Goal: Information Seeking & Learning: Learn about a topic

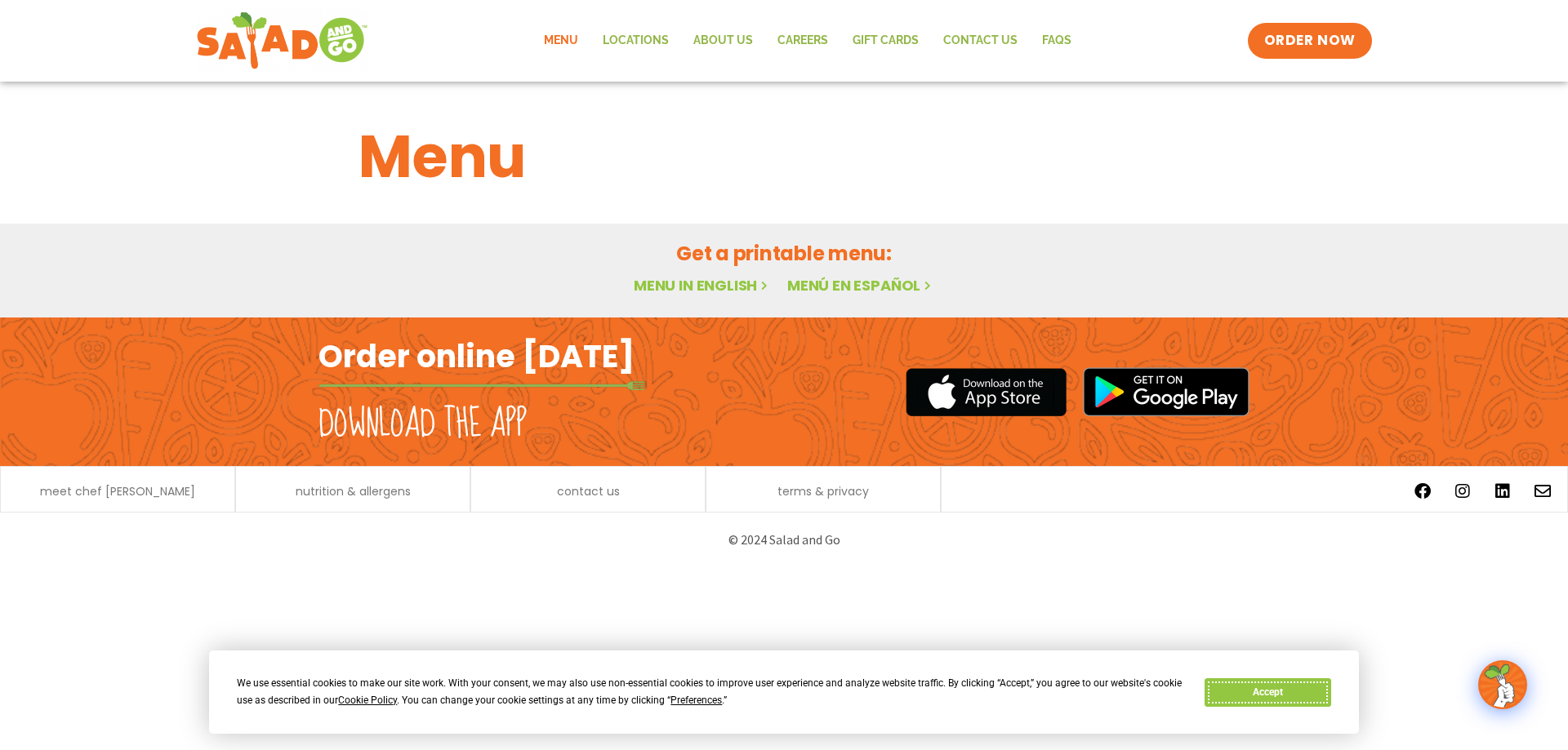
click at [1256, 693] on button "Accept" at bounding box center [1268, 692] width 125 height 28
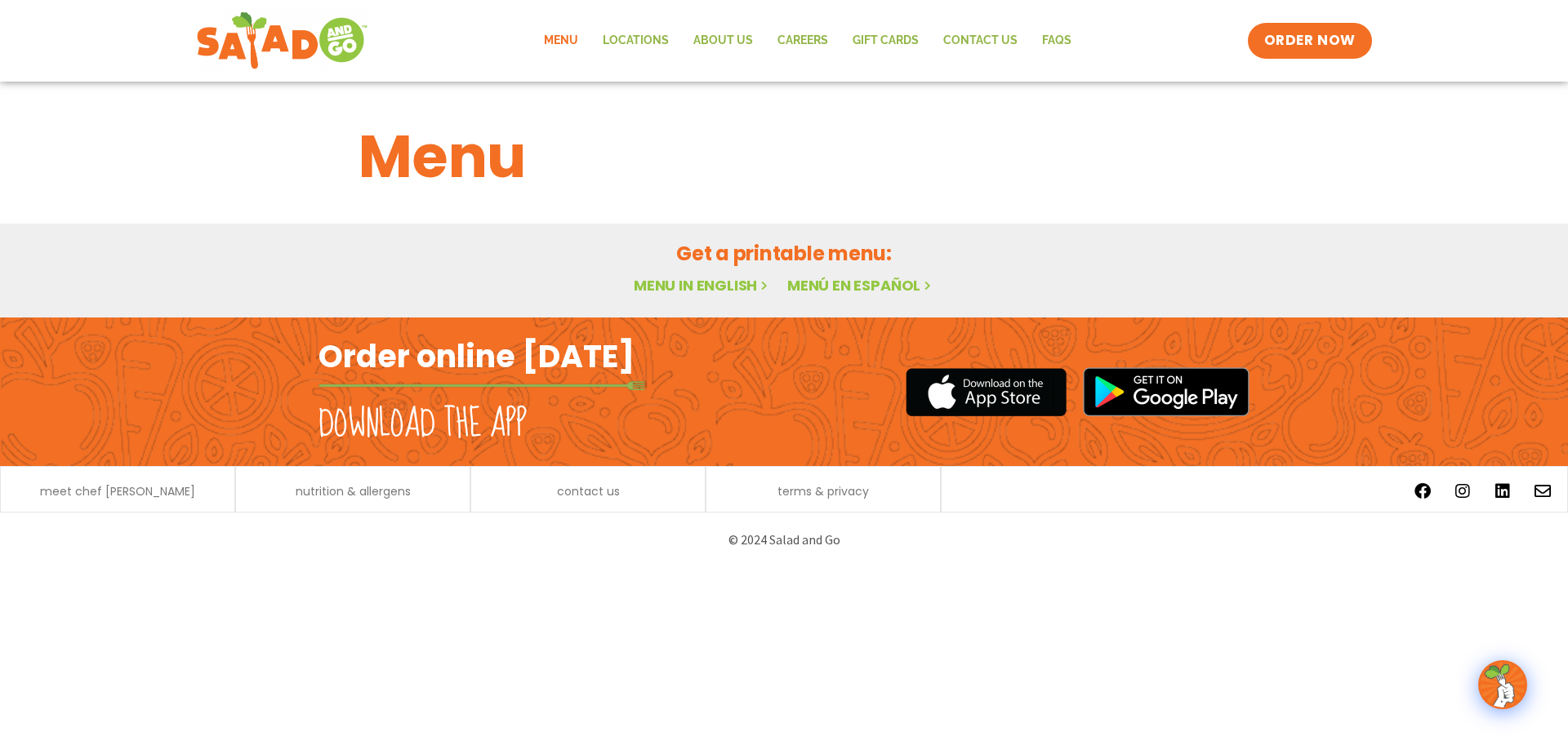
click at [720, 279] on link "Menu in English" at bounding box center [702, 286] width 137 height 20
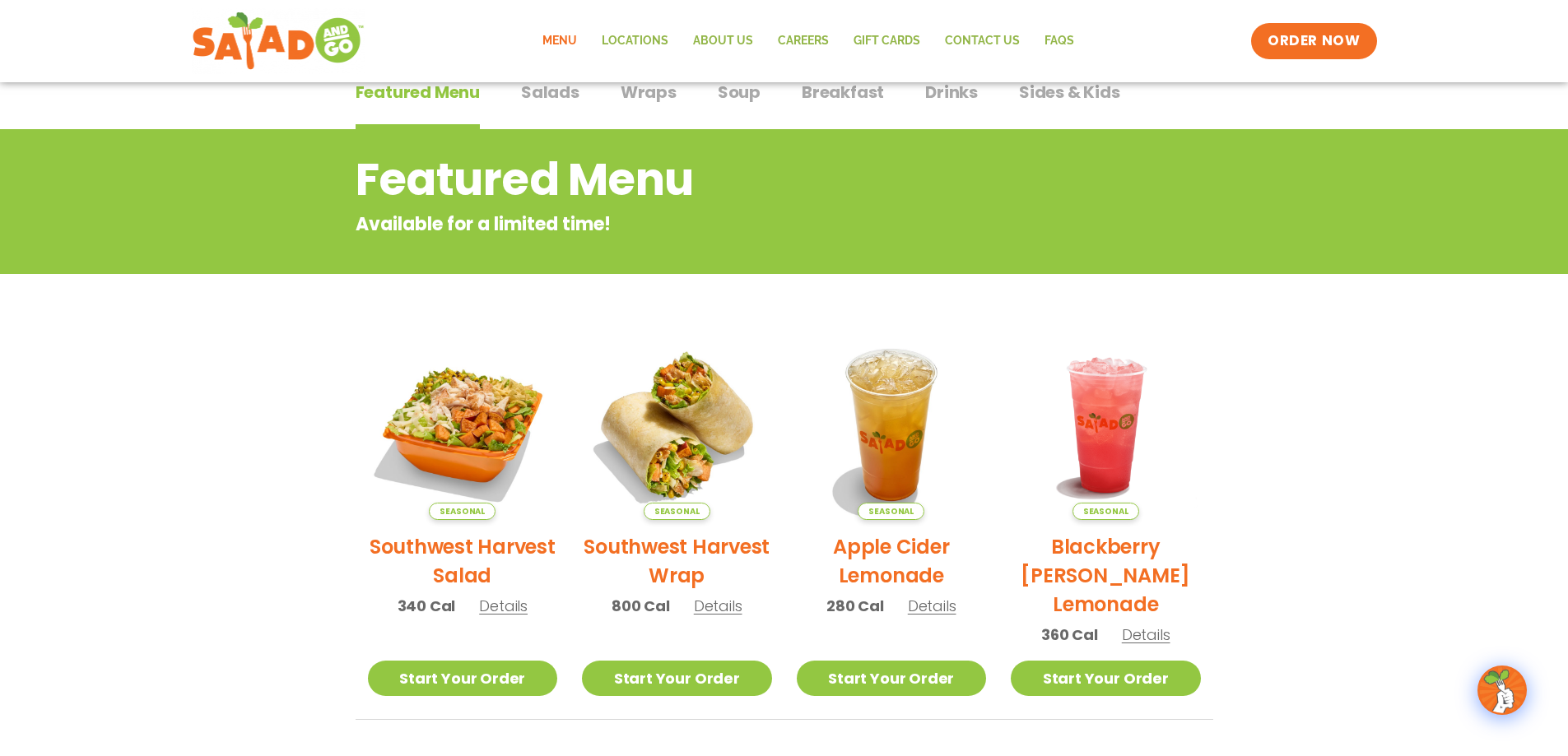
scroll to position [52, 0]
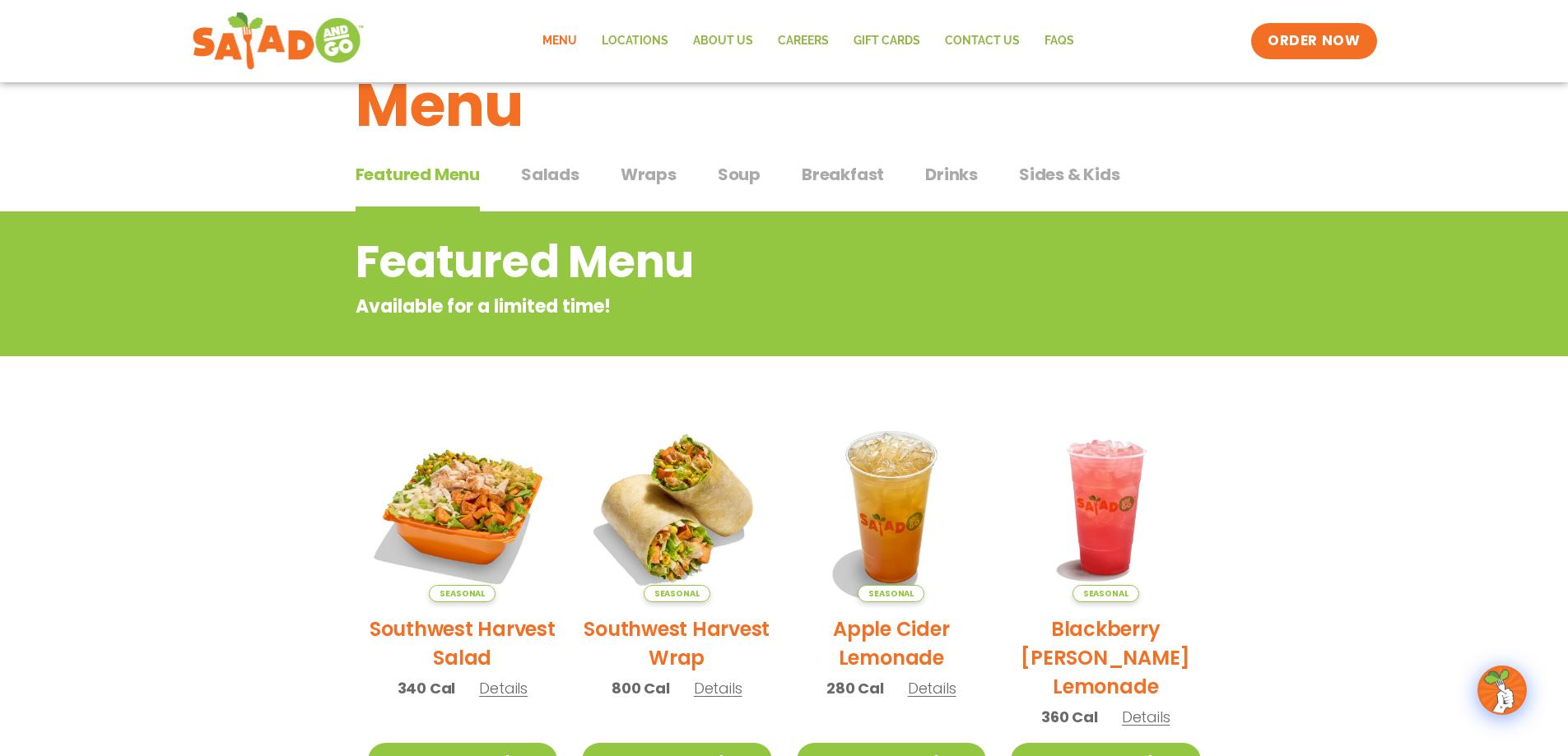
click at [547, 175] on span "Salads" at bounding box center [550, 175] width 58 height 25
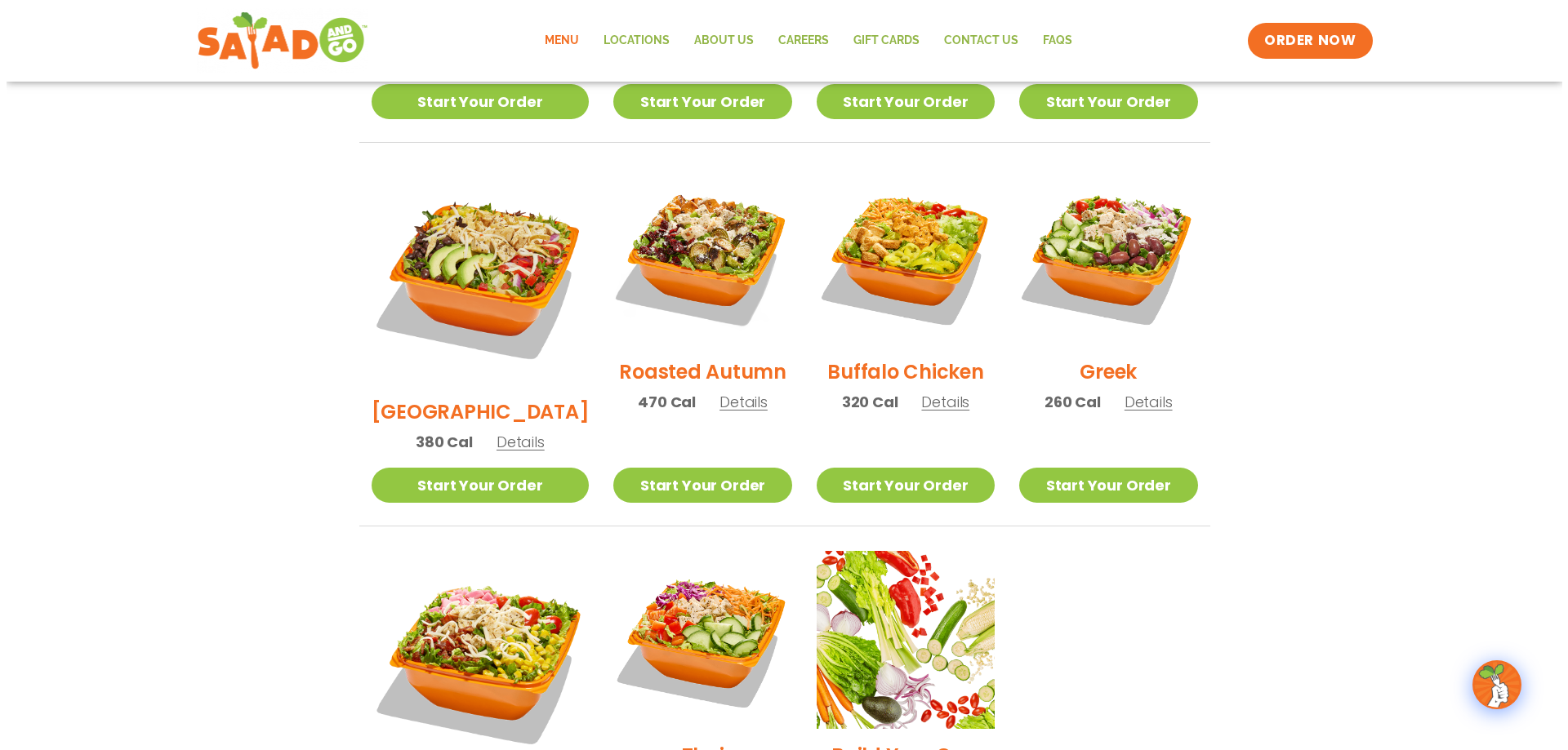
scroll to position [869, 0]
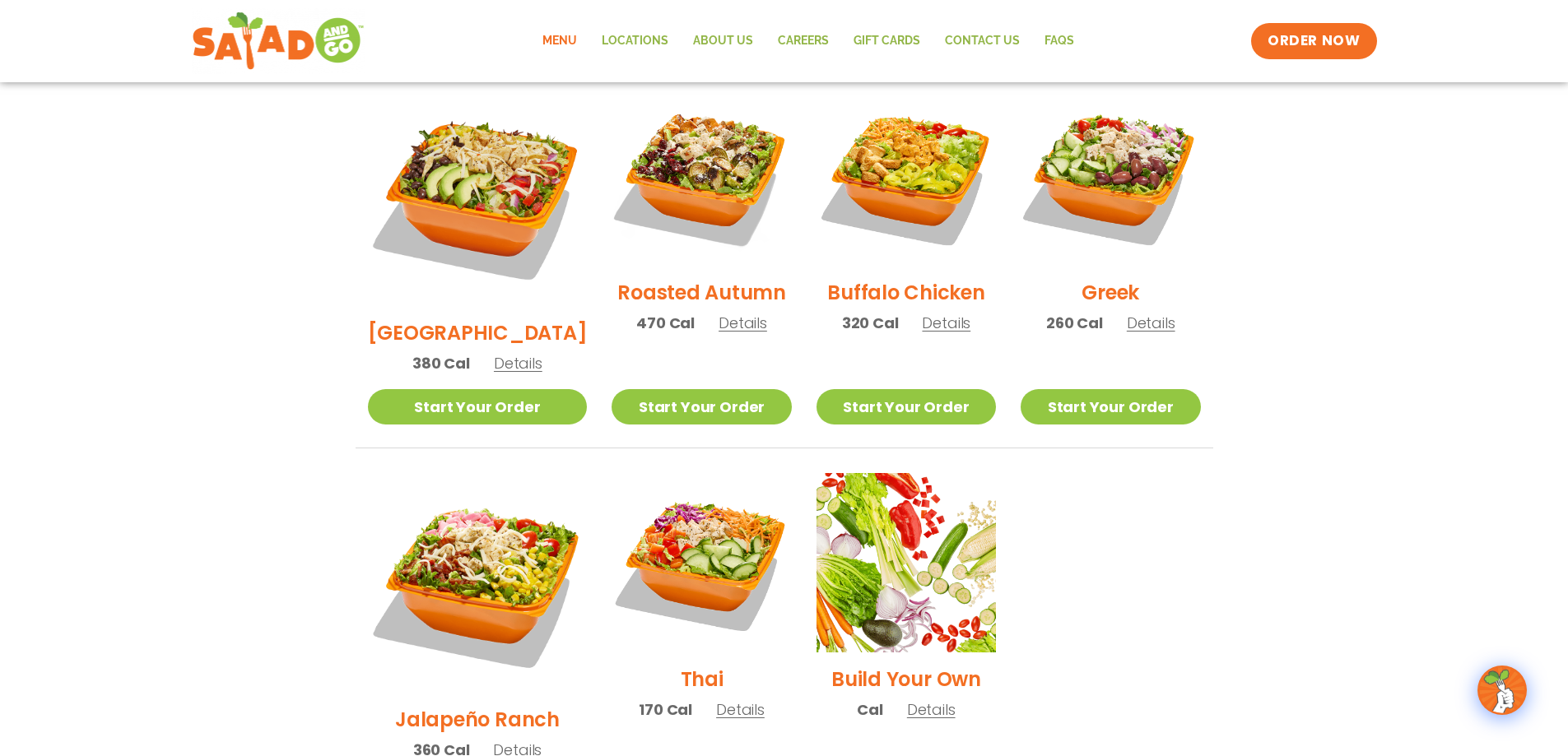
click at [471, 705] on h2 "Jalapeño Ranch" at bounding box center [477, 719] width 164 height 28
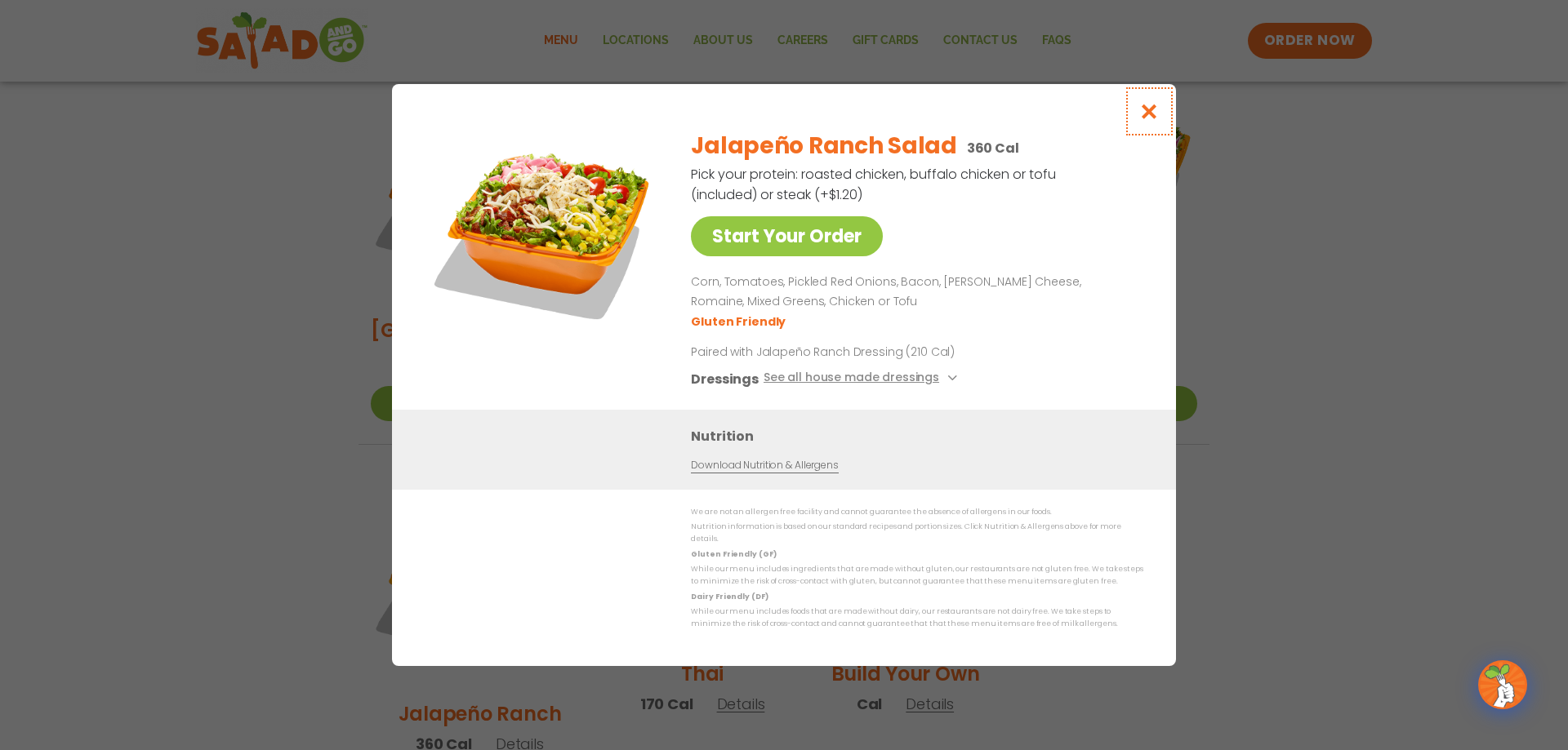
click at [1146, 113] on icon "Close modal" at bounding box center [1150, 112] width 20 height 17
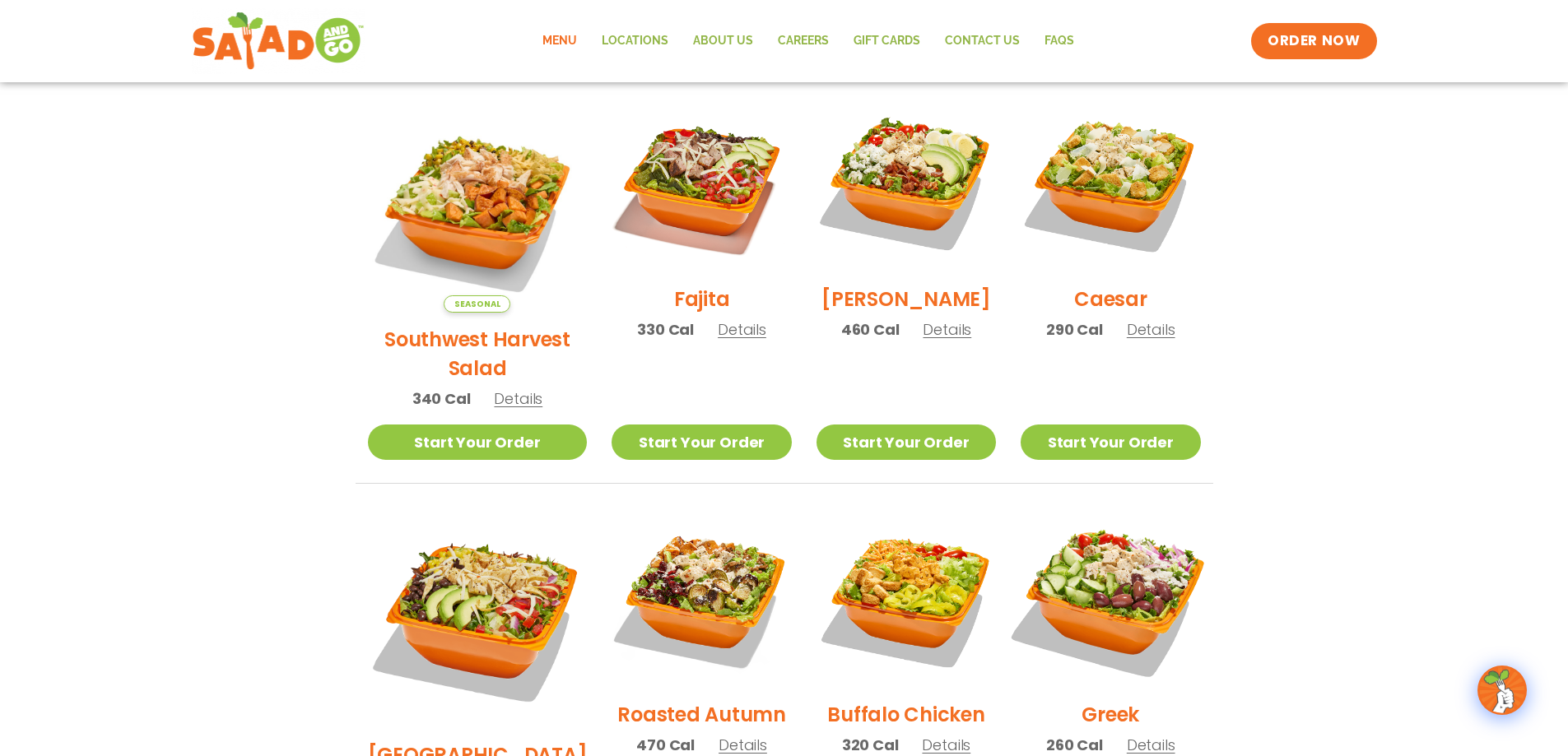
scroll to position [372, 0]
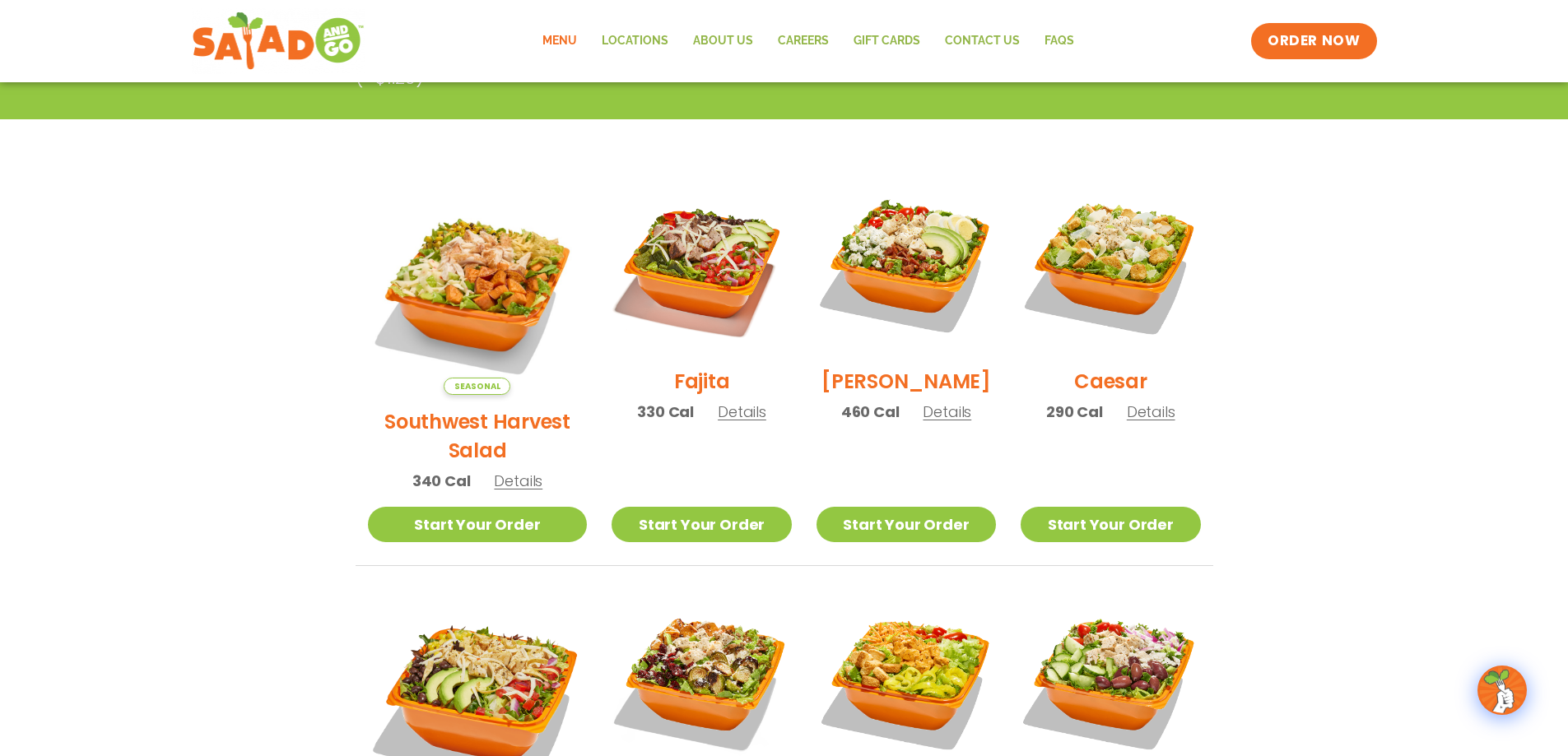
click at [718, 422] on span "Details" at bounding box center [742, 412] width 48 height 21
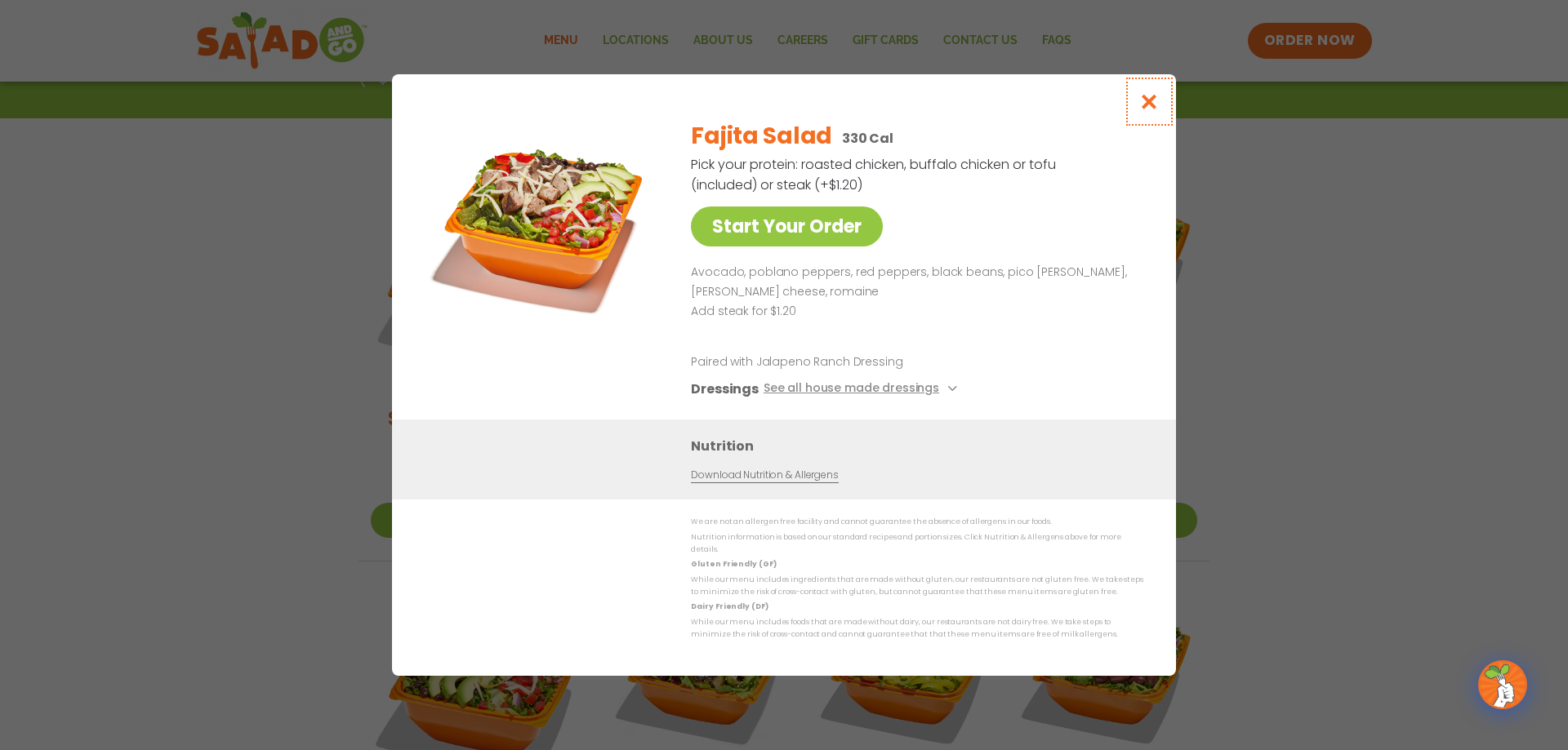
click at [1146, 108] on icon "Close modal" at bounding box center [1150, 102] width 20 height 17
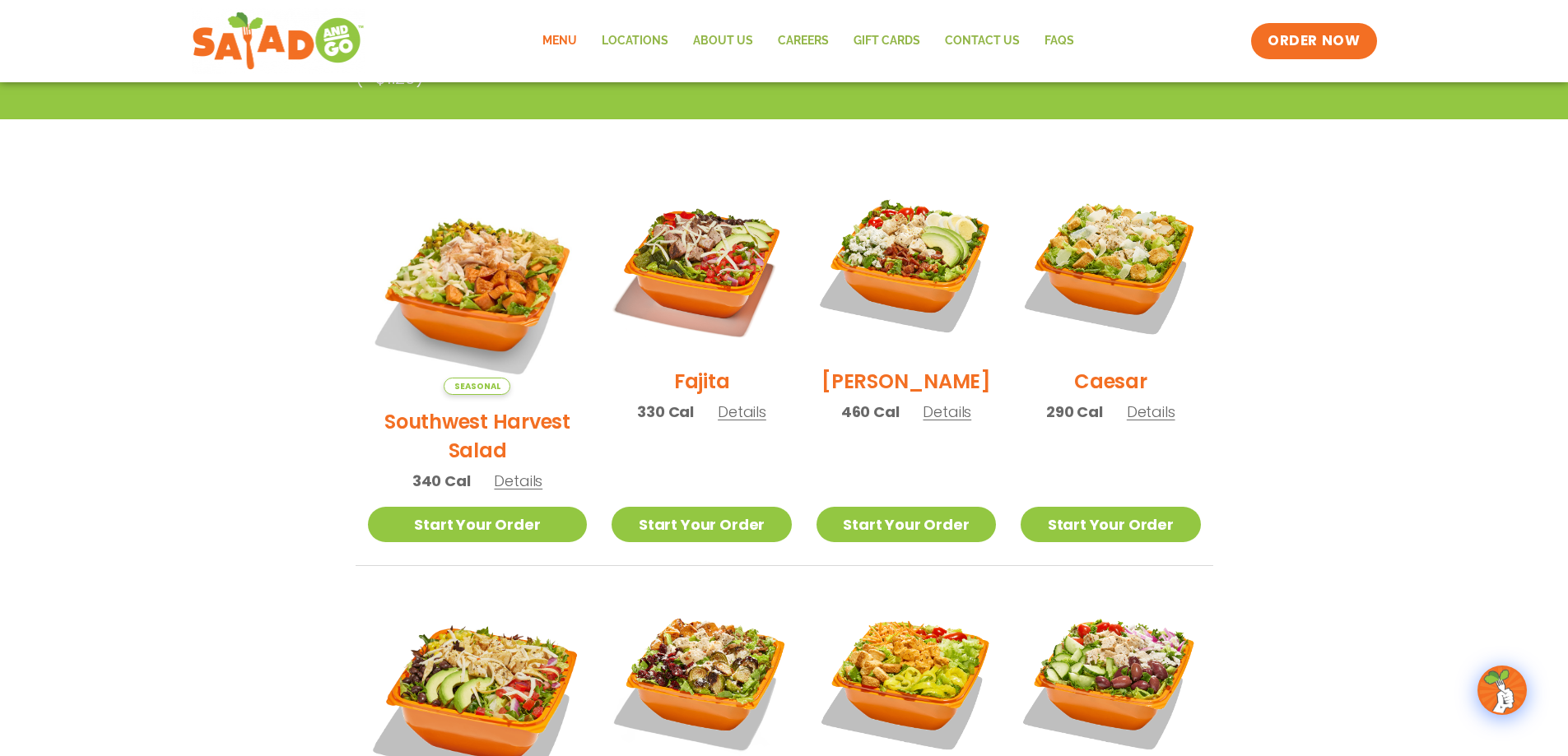
click at [492, 408] on h2 "Southwest Harvest Salad" at bounding box center [478, 436] width 220 height 58
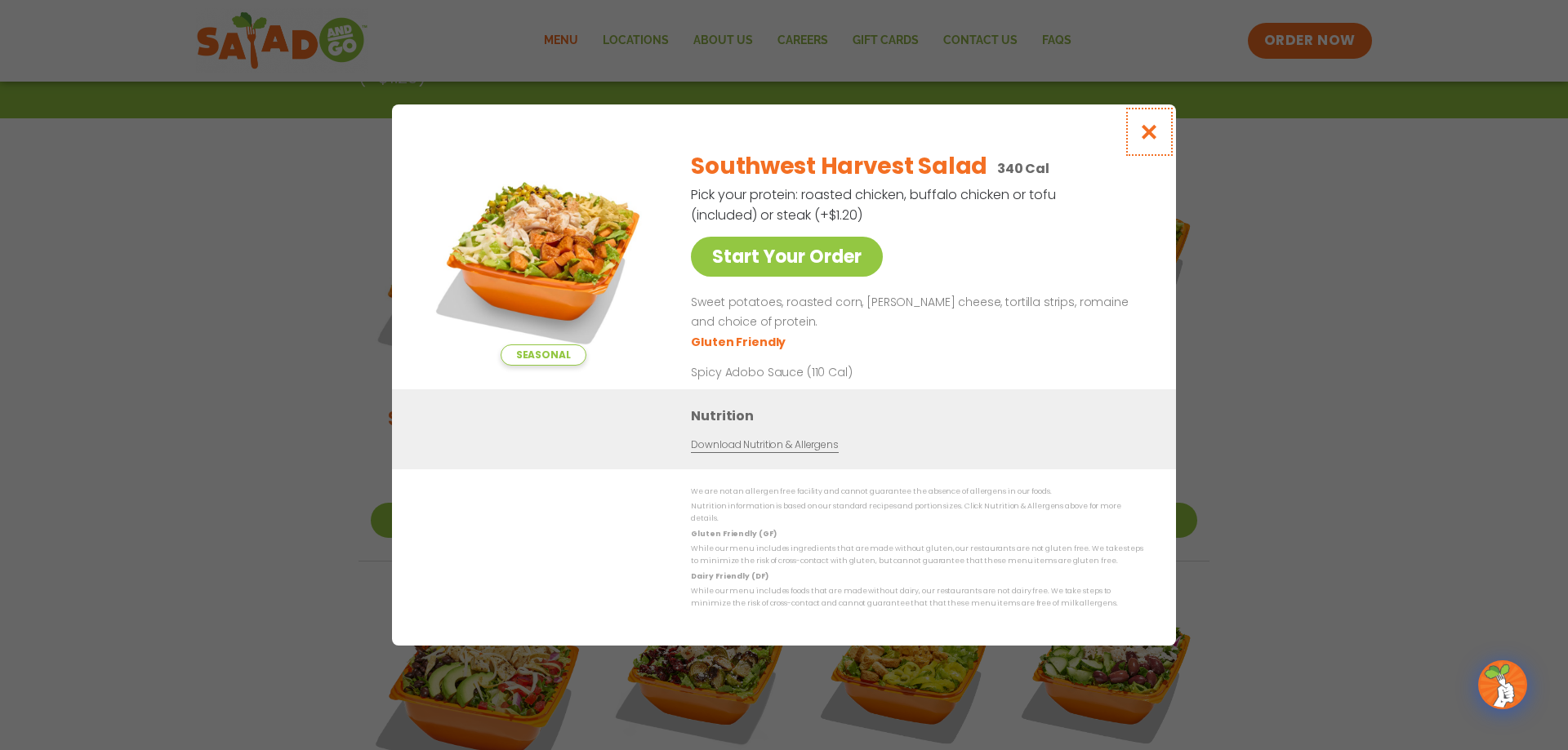
click at [1150, 141] on icon "Close modal" at bounding box center [1150, 132] width 20 height 17
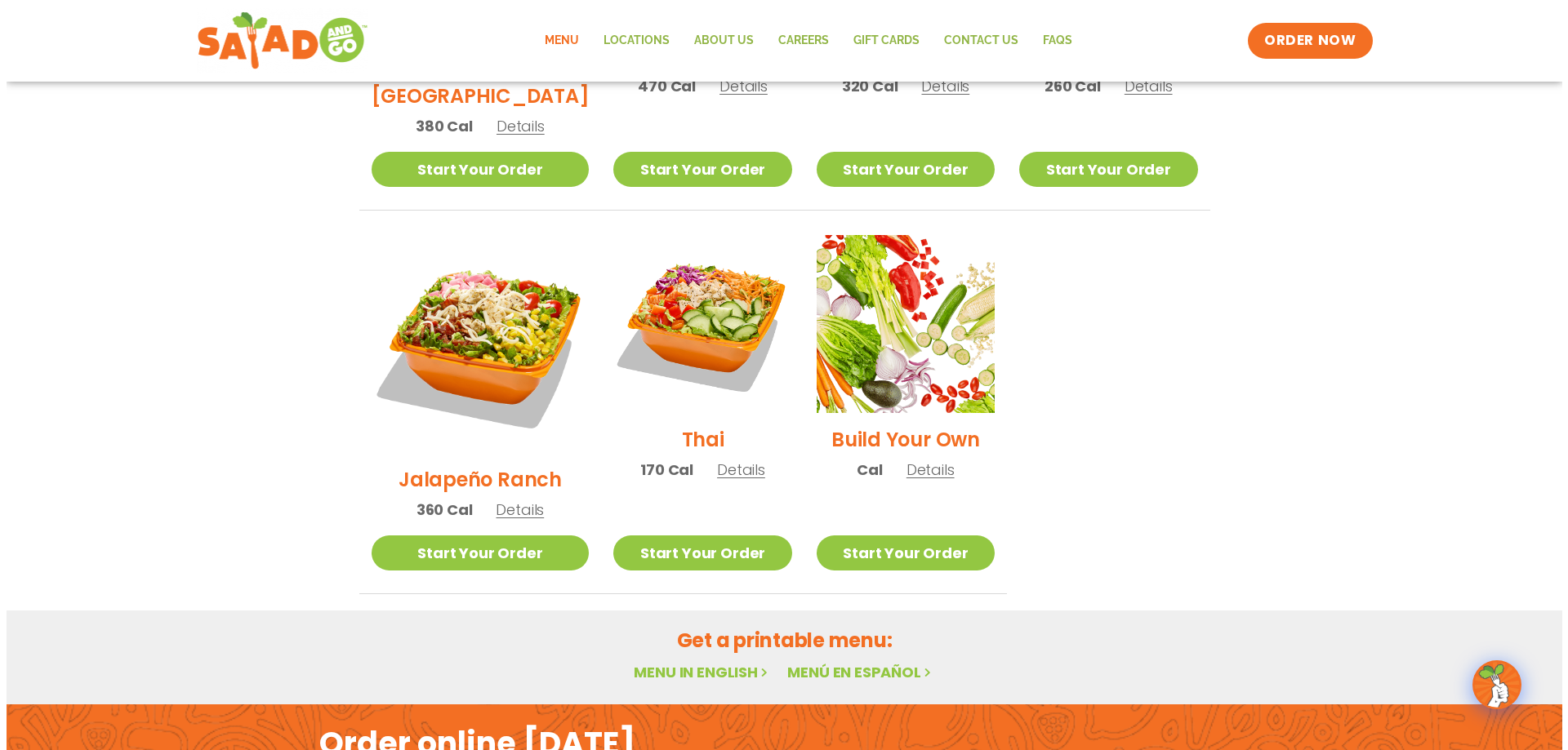
scroll to position [940, 0]
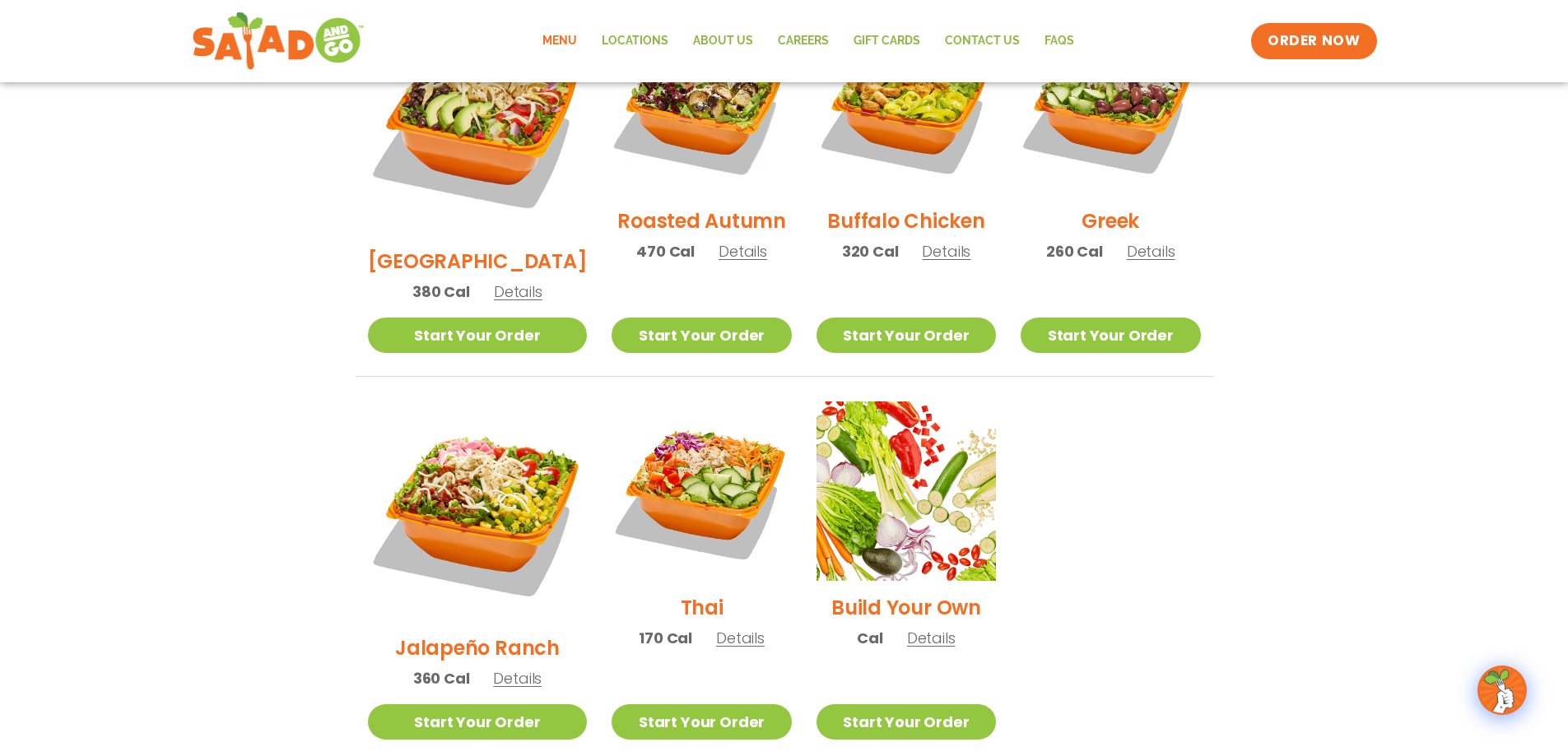
click at [464, 634] on h2 "Jalapeño Ranch" at bounding box center [477, 648] width 164 height 28
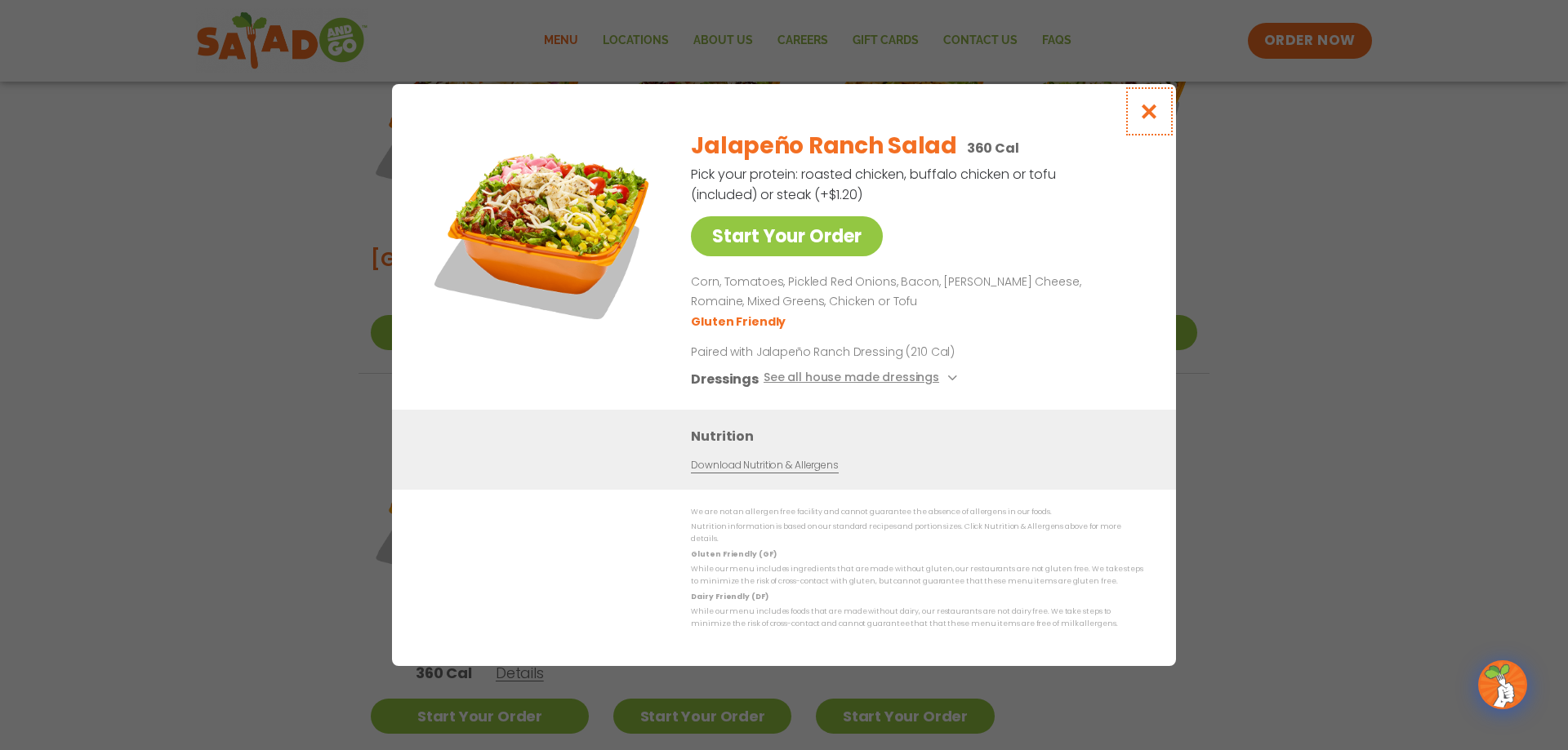
click at [1150, 119] on icon "Close modal" at bounding box center [1150, 112] width 20 height 17
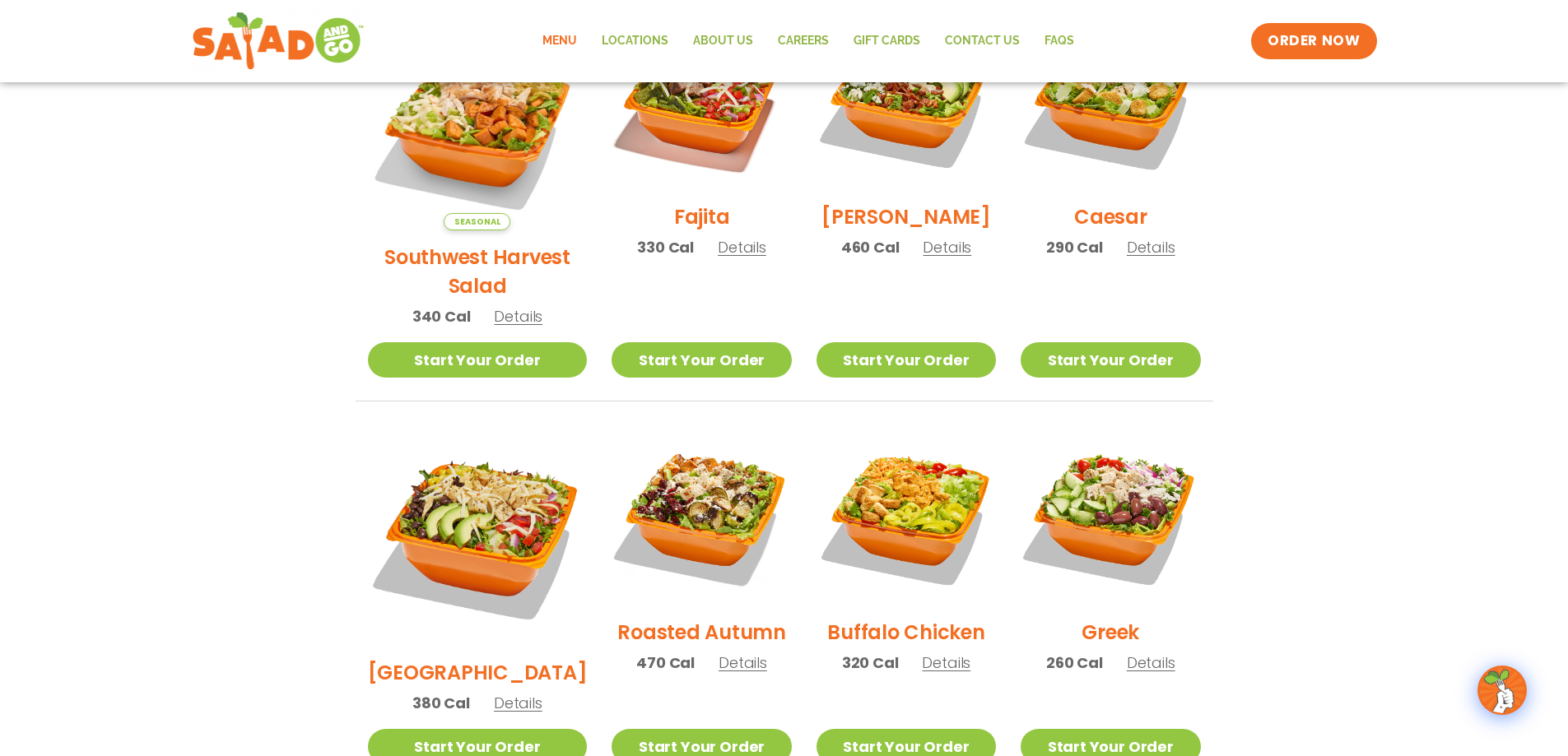
scroll to position [453, 0]
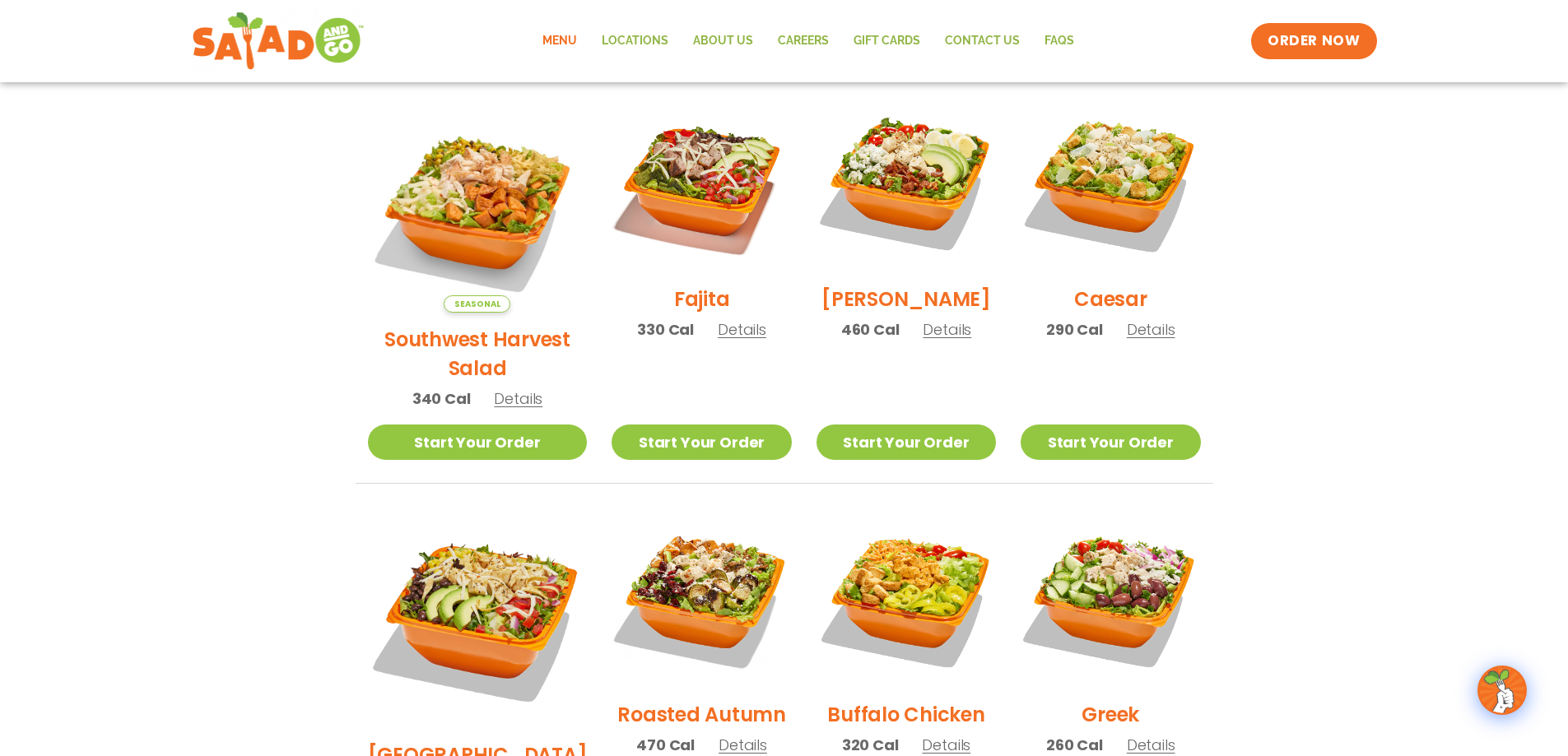
click at [1140, 338] on span "Details" at bounding box center [1151, 329] width 48 height 21
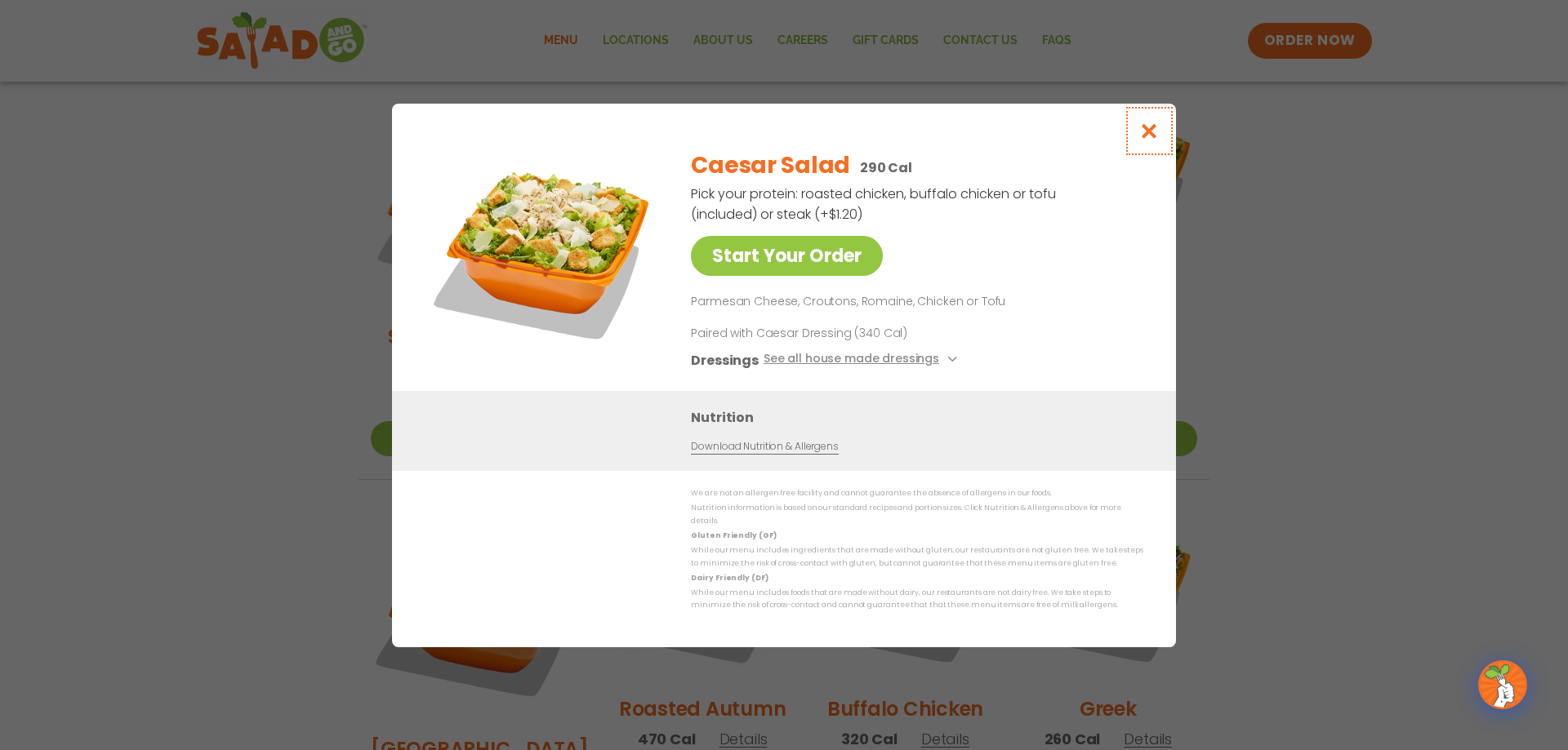
click at [1153, 135] on icon "Close modal" at bounding box center [1150, 131] width 20 height 17
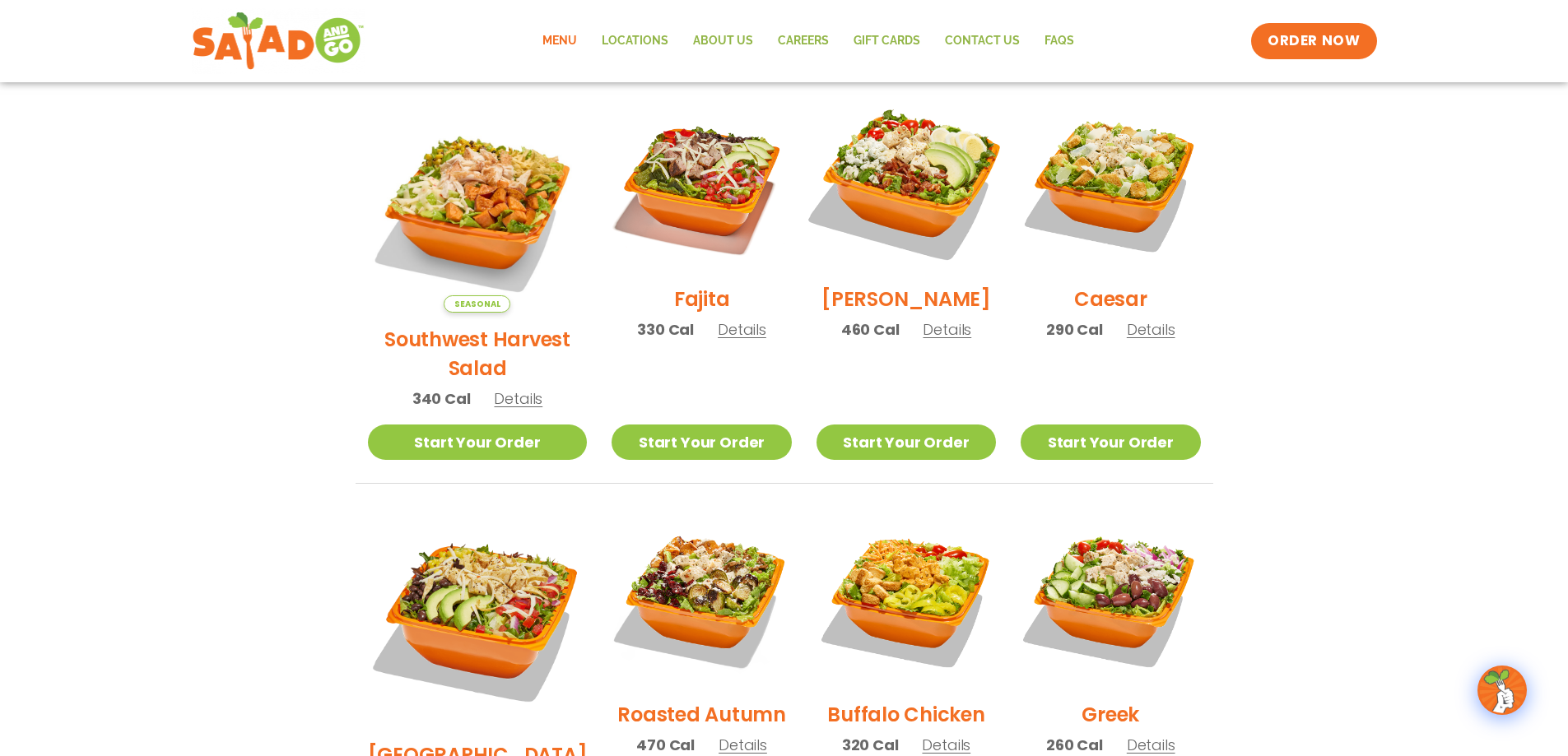
click at [880, 203] on img at bounding box center [906, 182] width 211 height 211
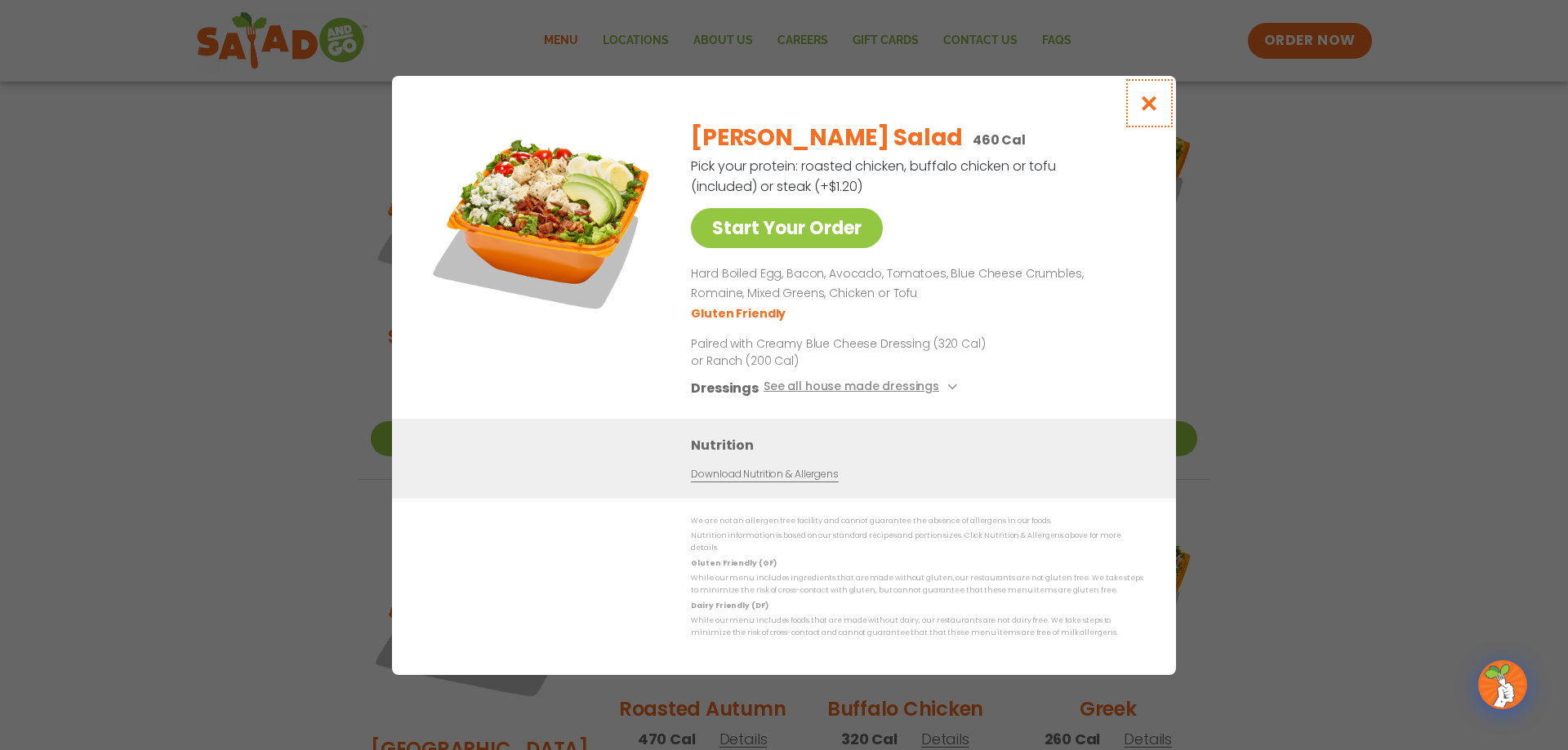
click at [1150, 108] on icon "Close modal" at bounding box center [1150, 103] width 20 height 17
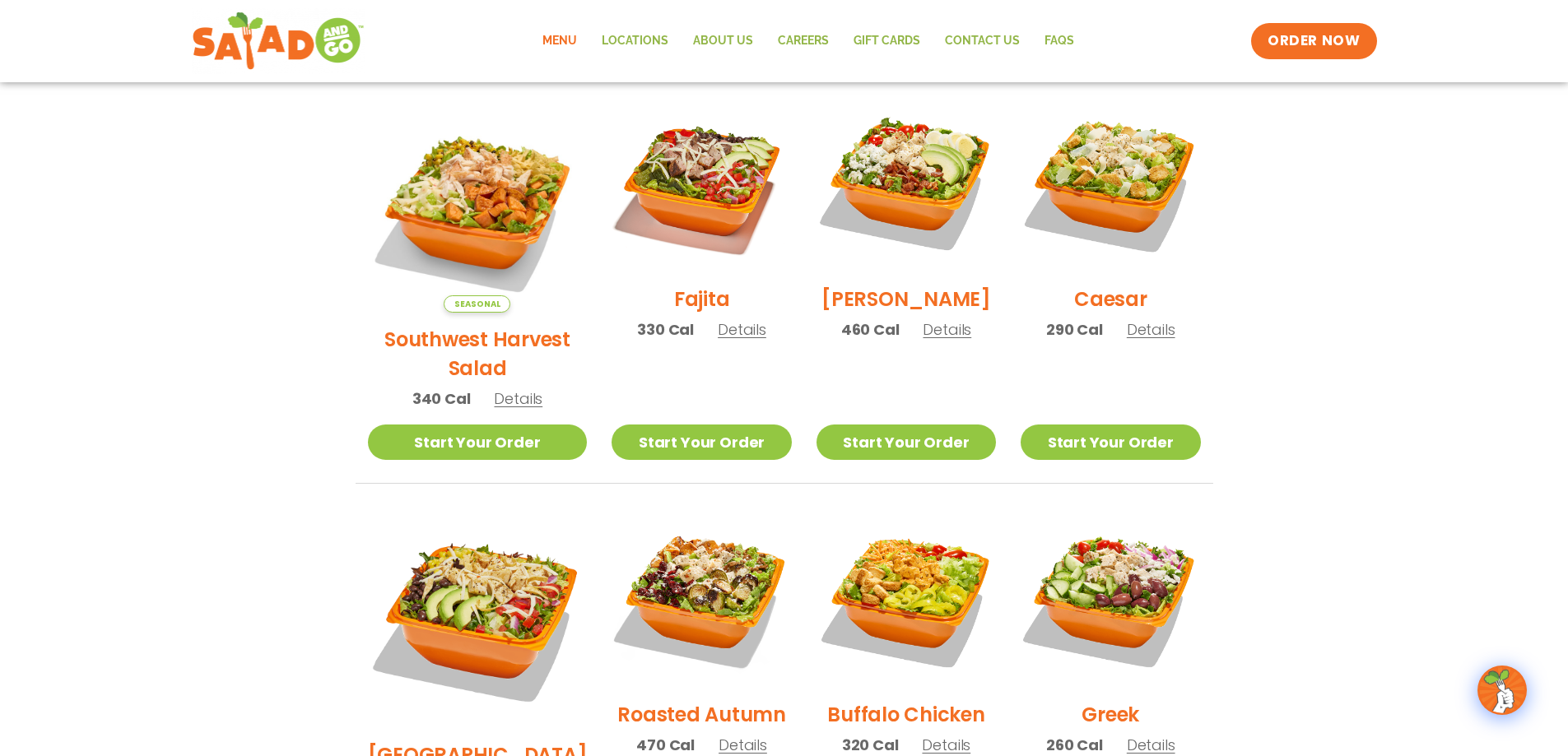
click at [674, 309] on h2 "Fajita" at bounding box center [702, 298] width 56 height 28
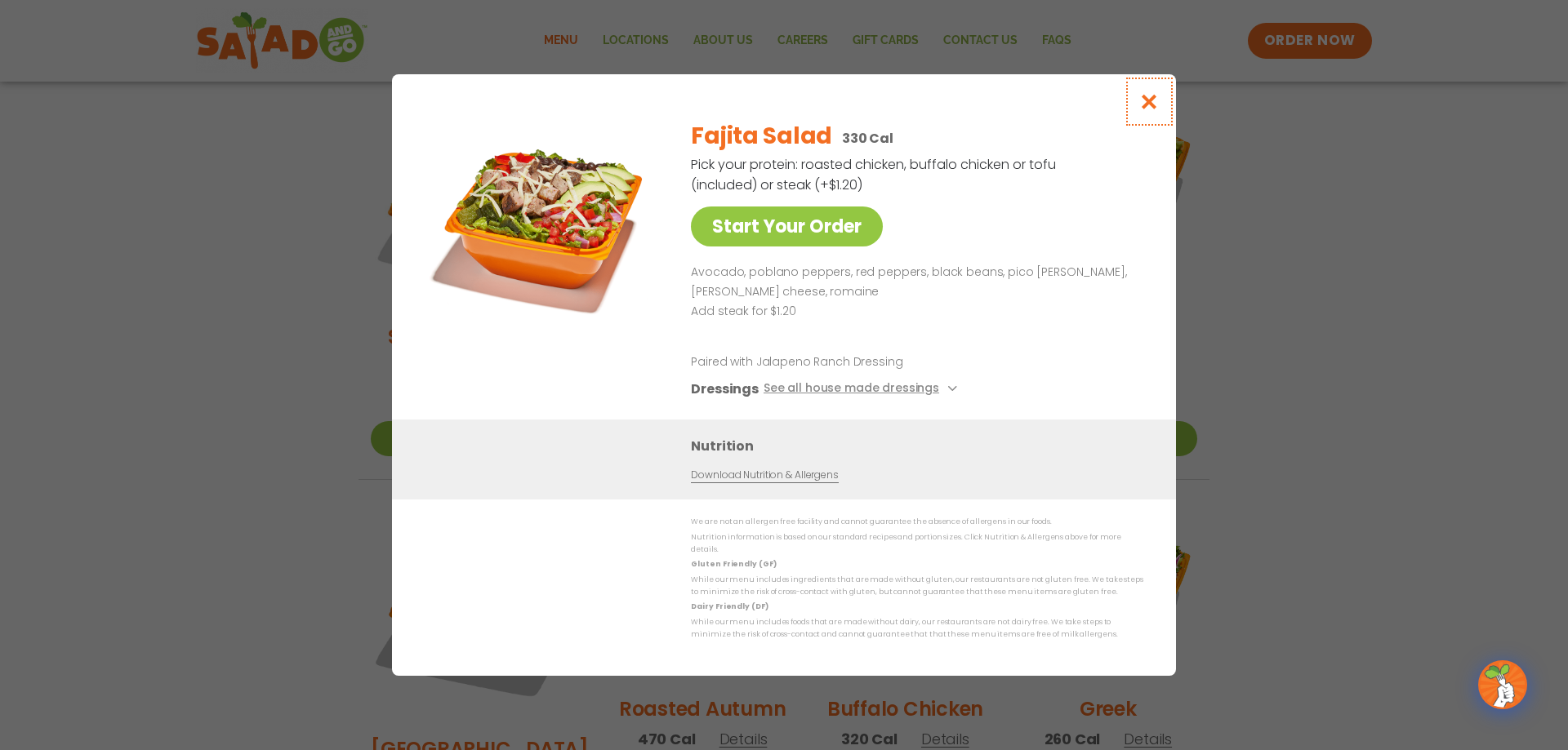
click at [1147, 110] on icon "Close modal" at bounding box center [1150, 102] width 20 height 17
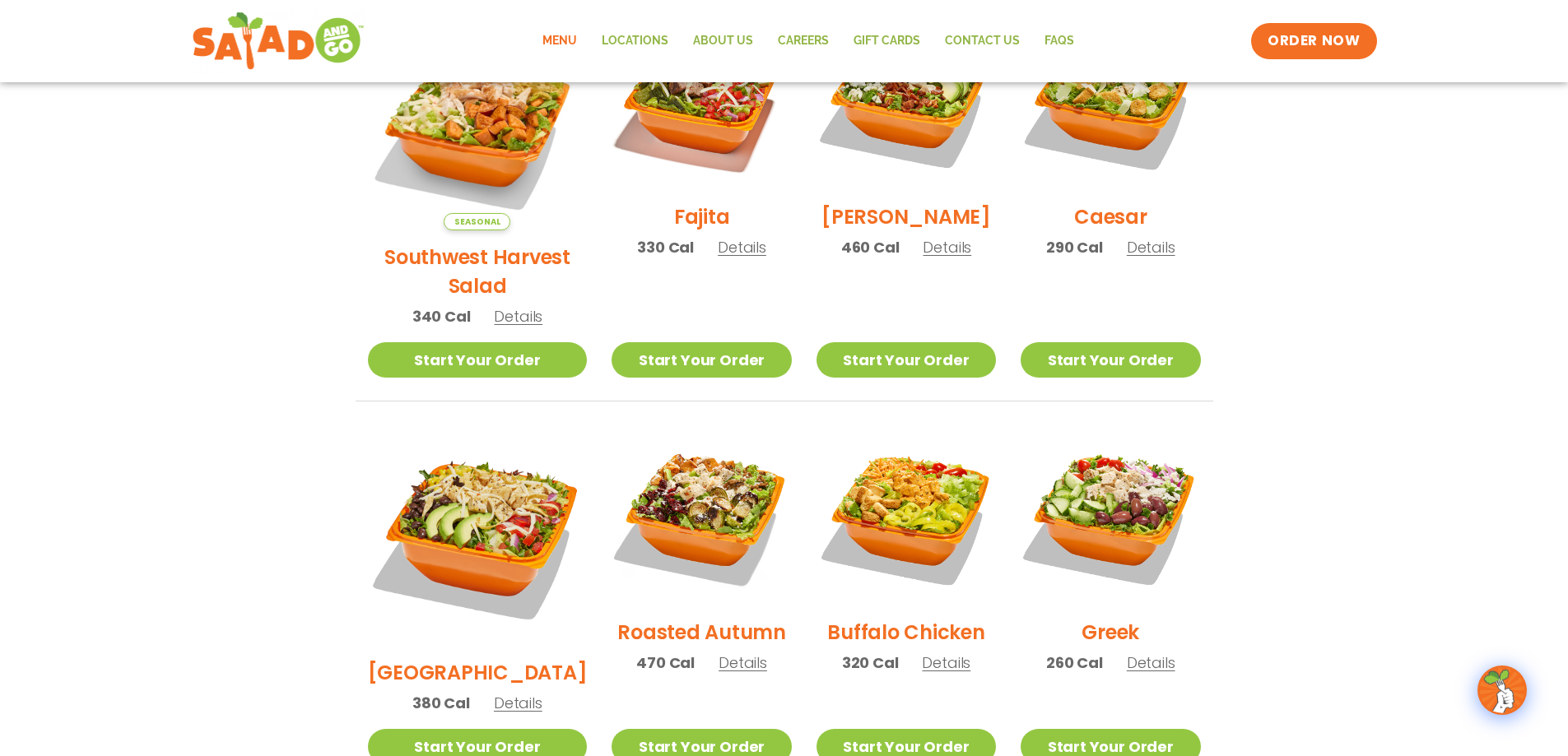
scroll to position [700, 0]
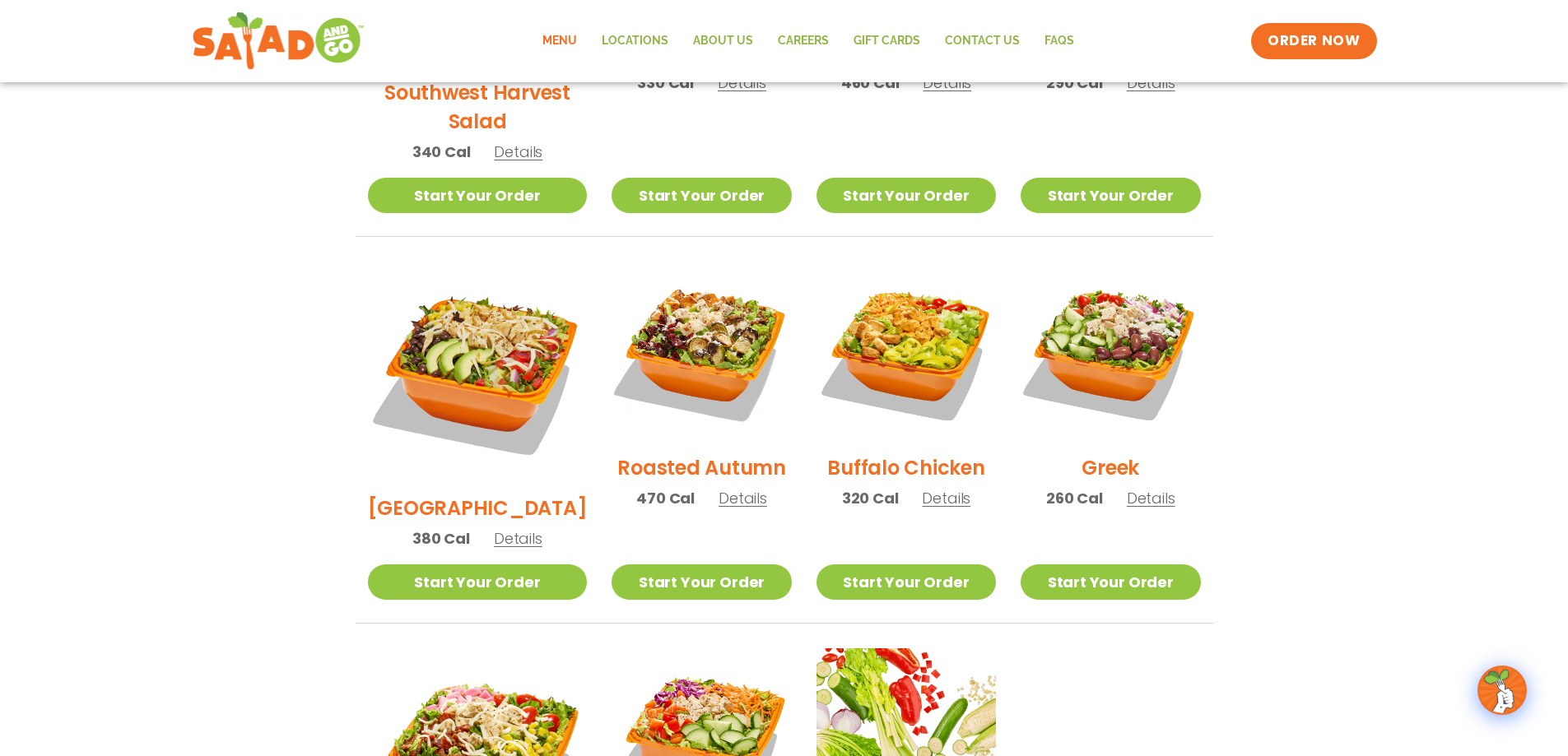
click at [697, 453] on h2 "Roasted Autumn" at bounding box center [702, 467] width 169 height 28
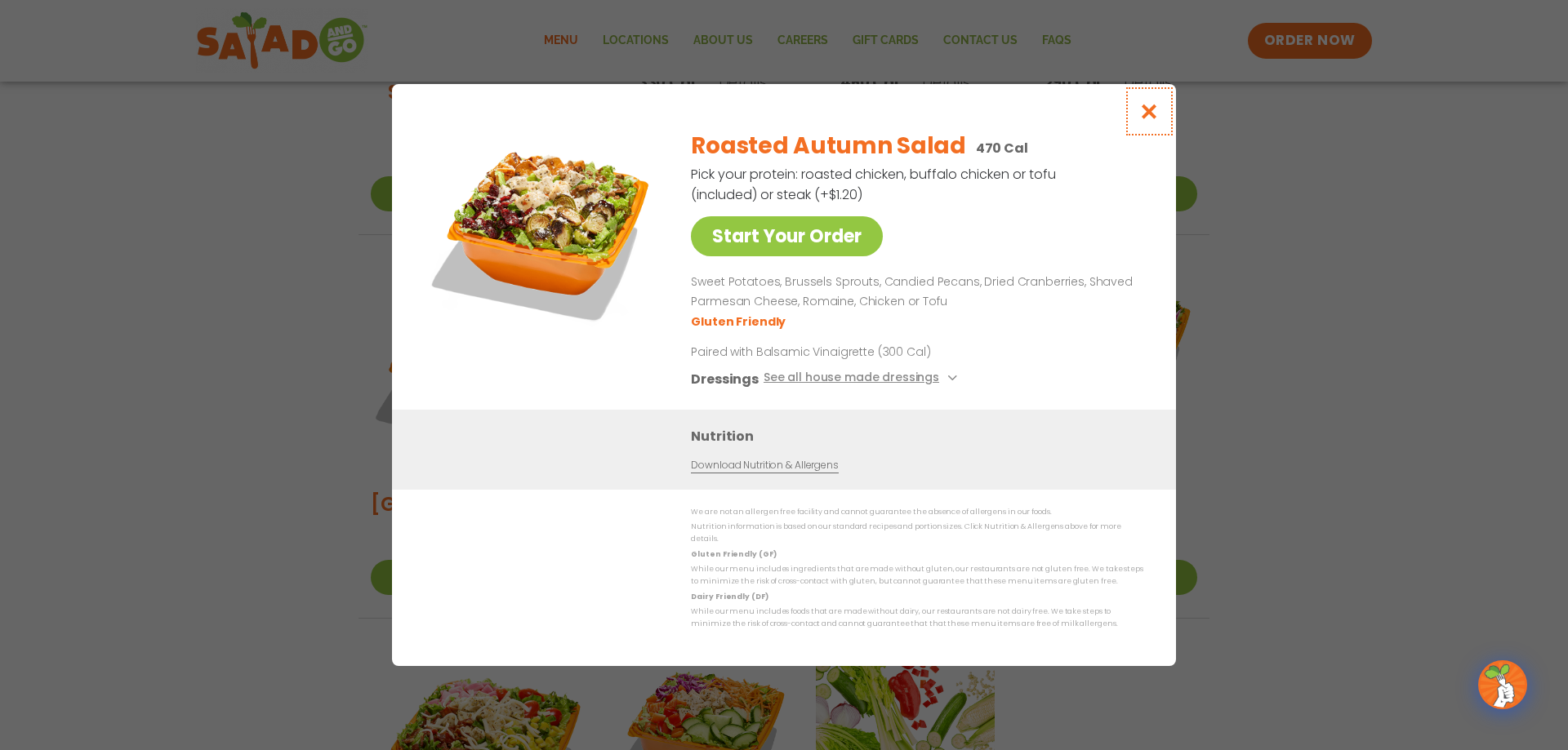
click at [1153, 117] on icon "Close modal" at bounding box center [1150, 112] width 20 height 17
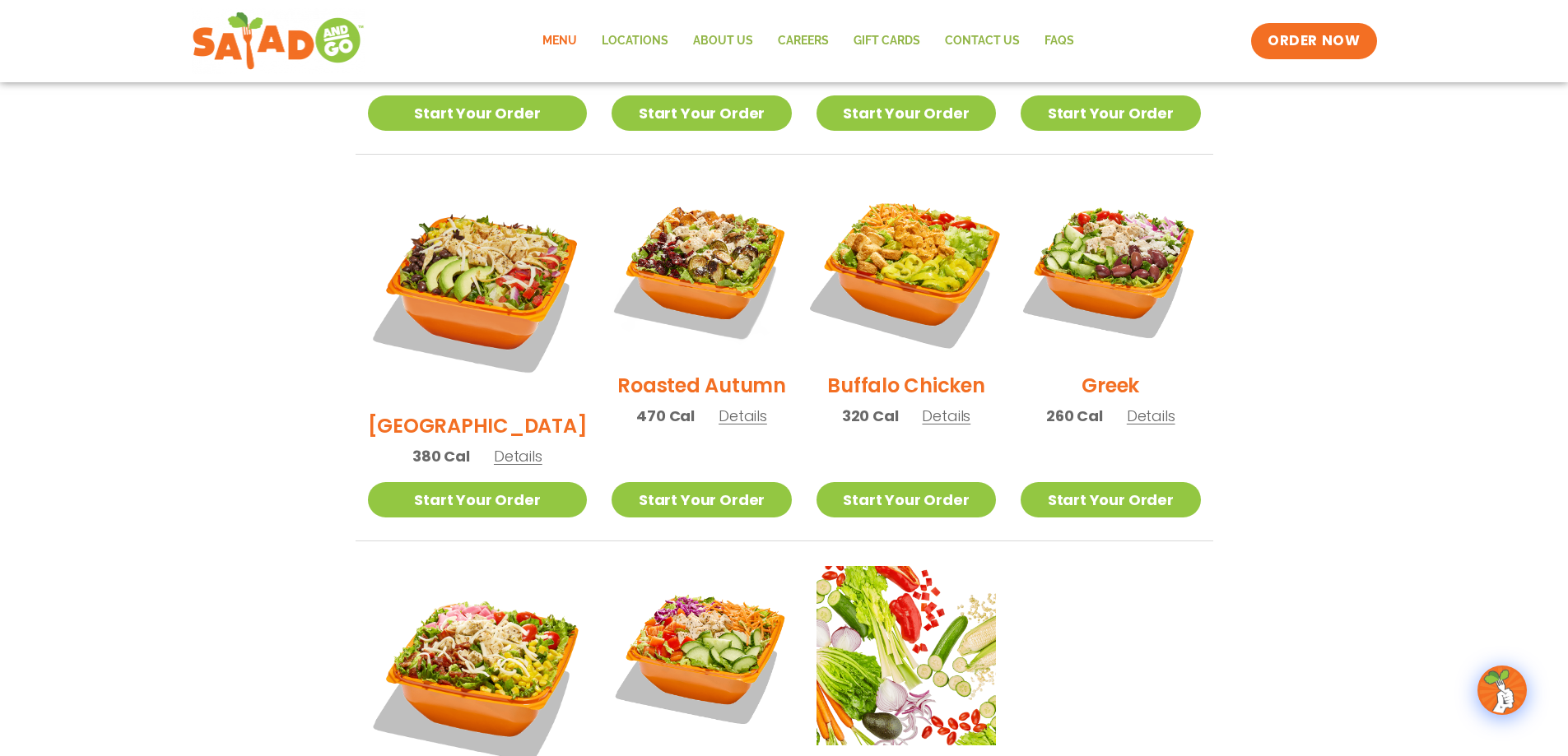
scroll to position [865, 0]
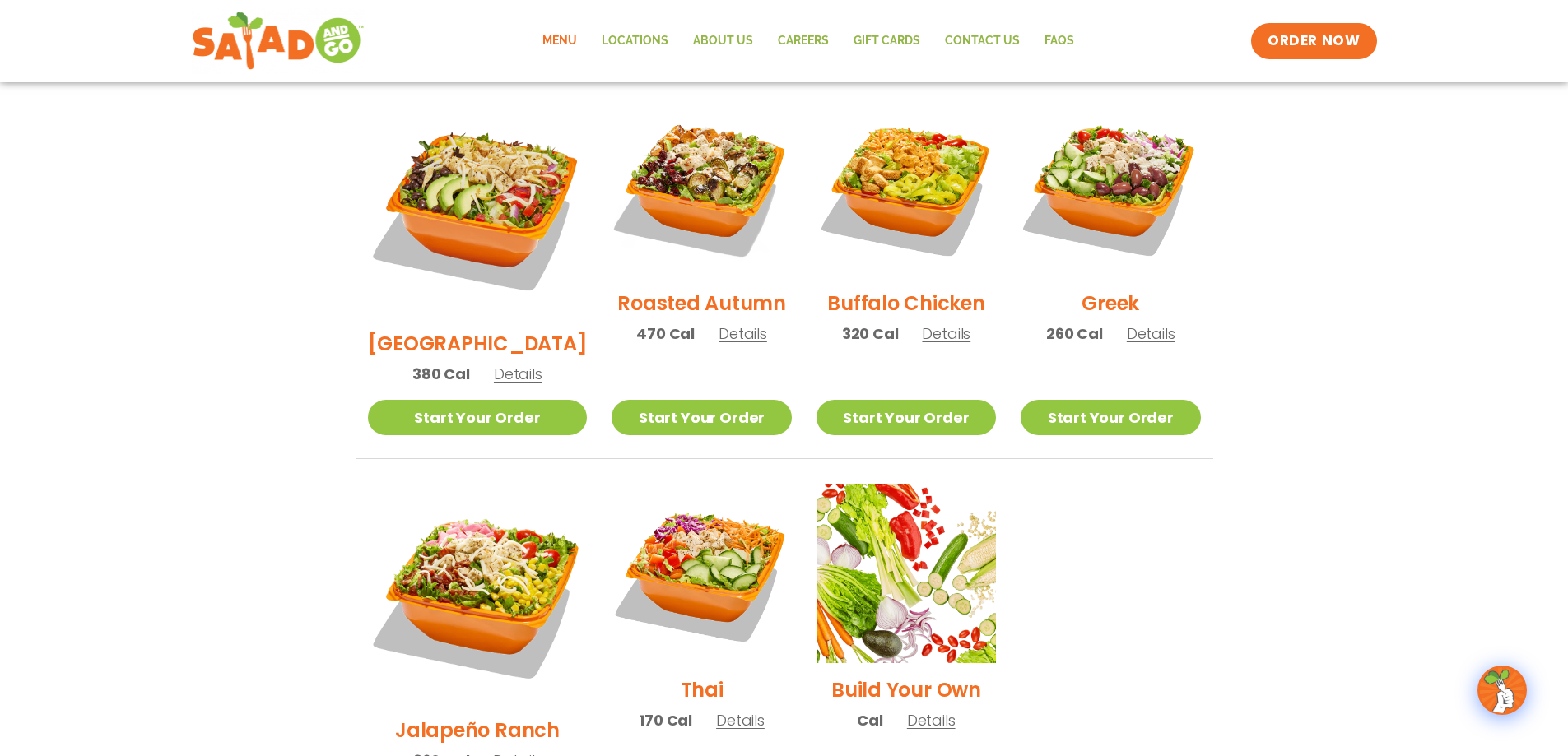
click at [1109, 289] on h2 "Greek" at bounding box center [1110, 303] width 58 height 28
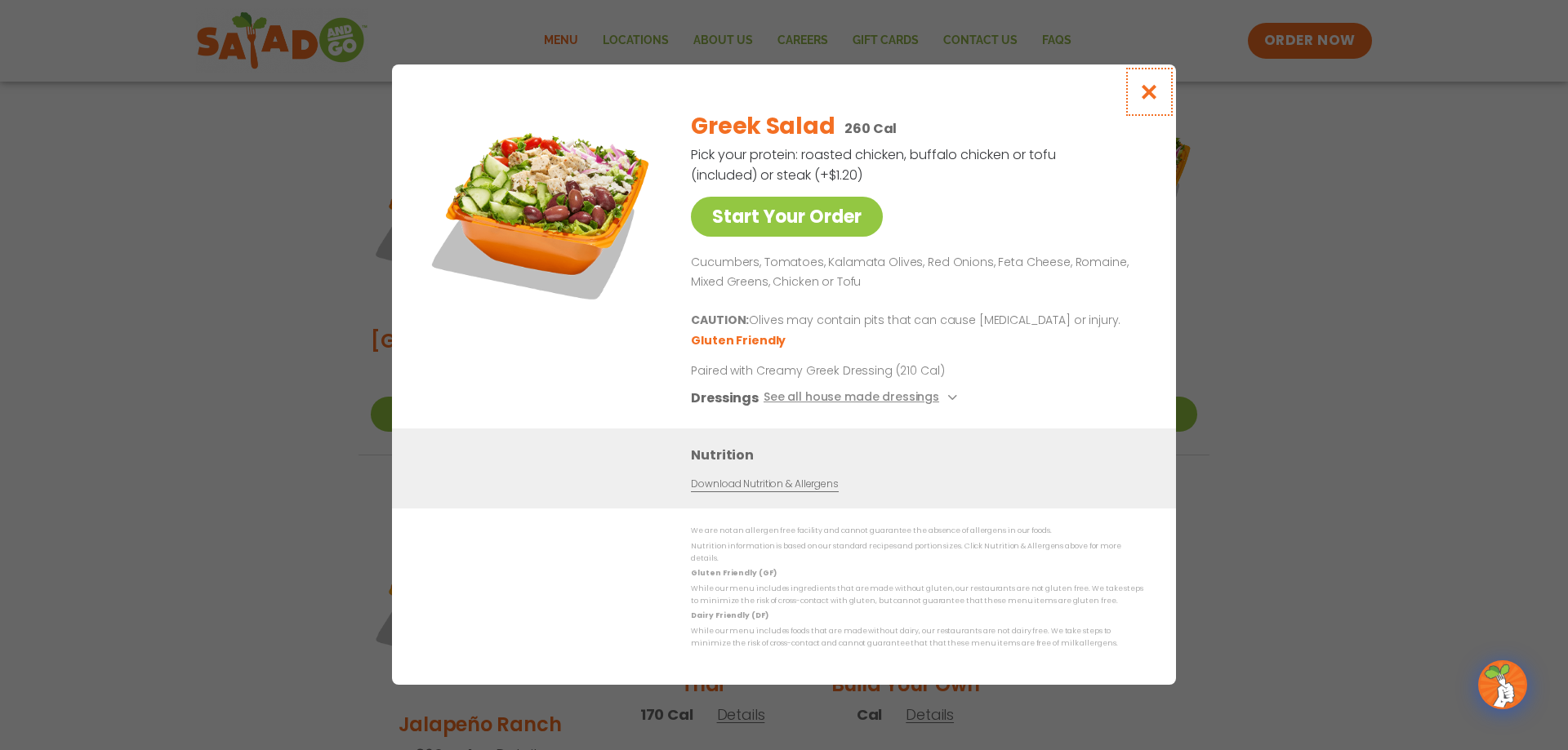
click at [1151, 98] on icon "Close modal" at bounding box center [1150, 92] width 20 height 17
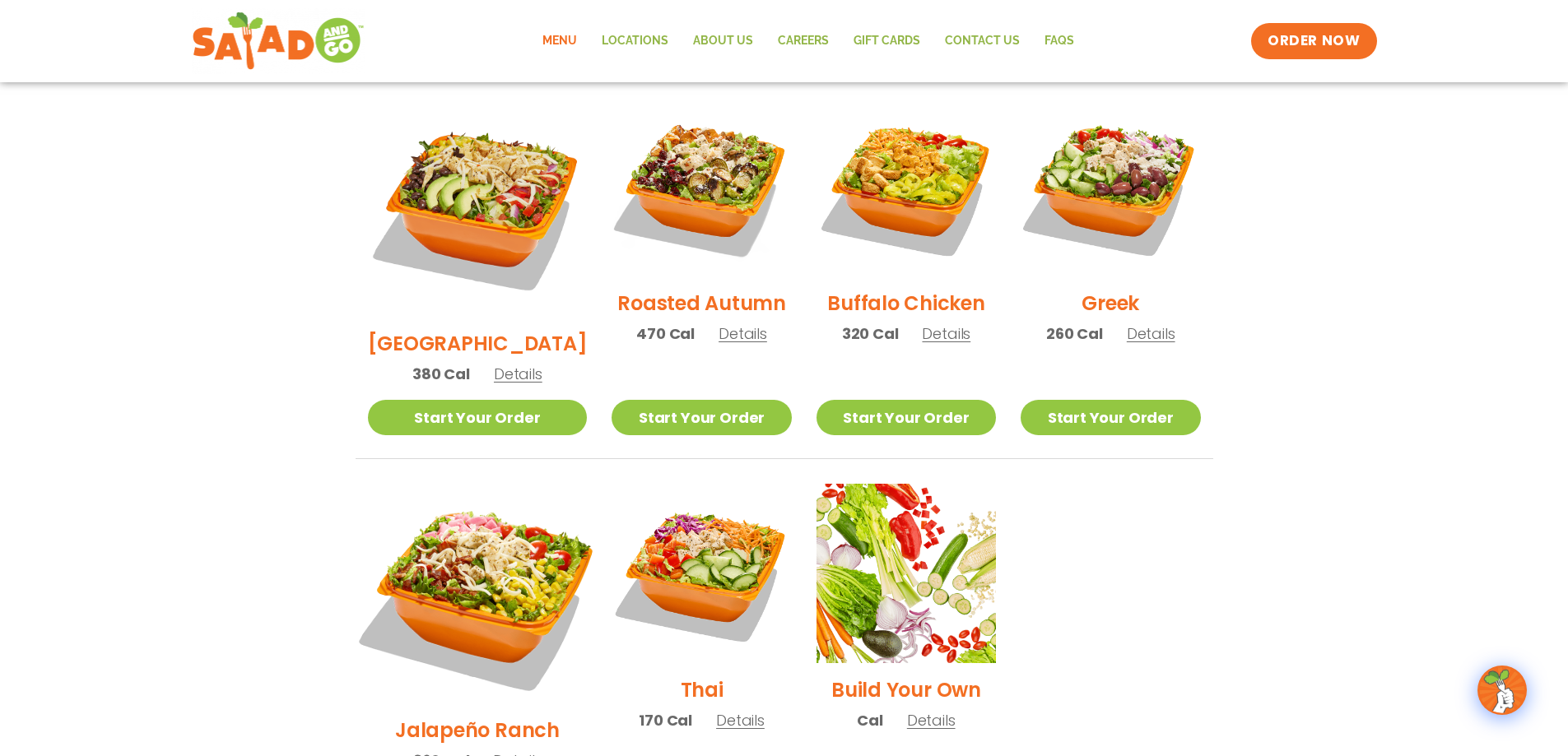
click at [489, 511] on img at bounding box center [477, 594] width 258 height 258
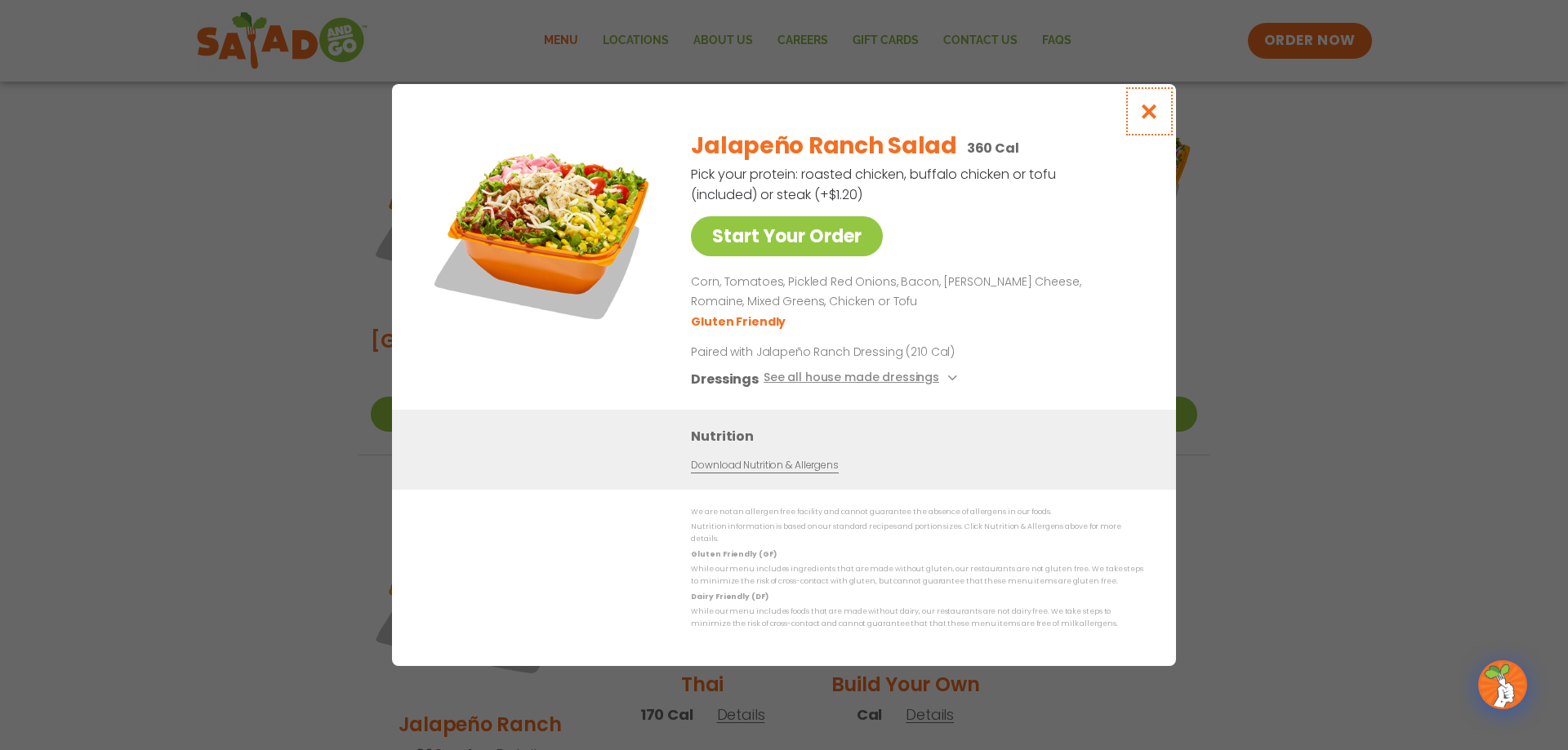
click at [1150, 119] on icon "Close modal" at bounding box center [1150, 112] width 20 height 17
